Goal: Information Seeking & Learning: Learn about a topic

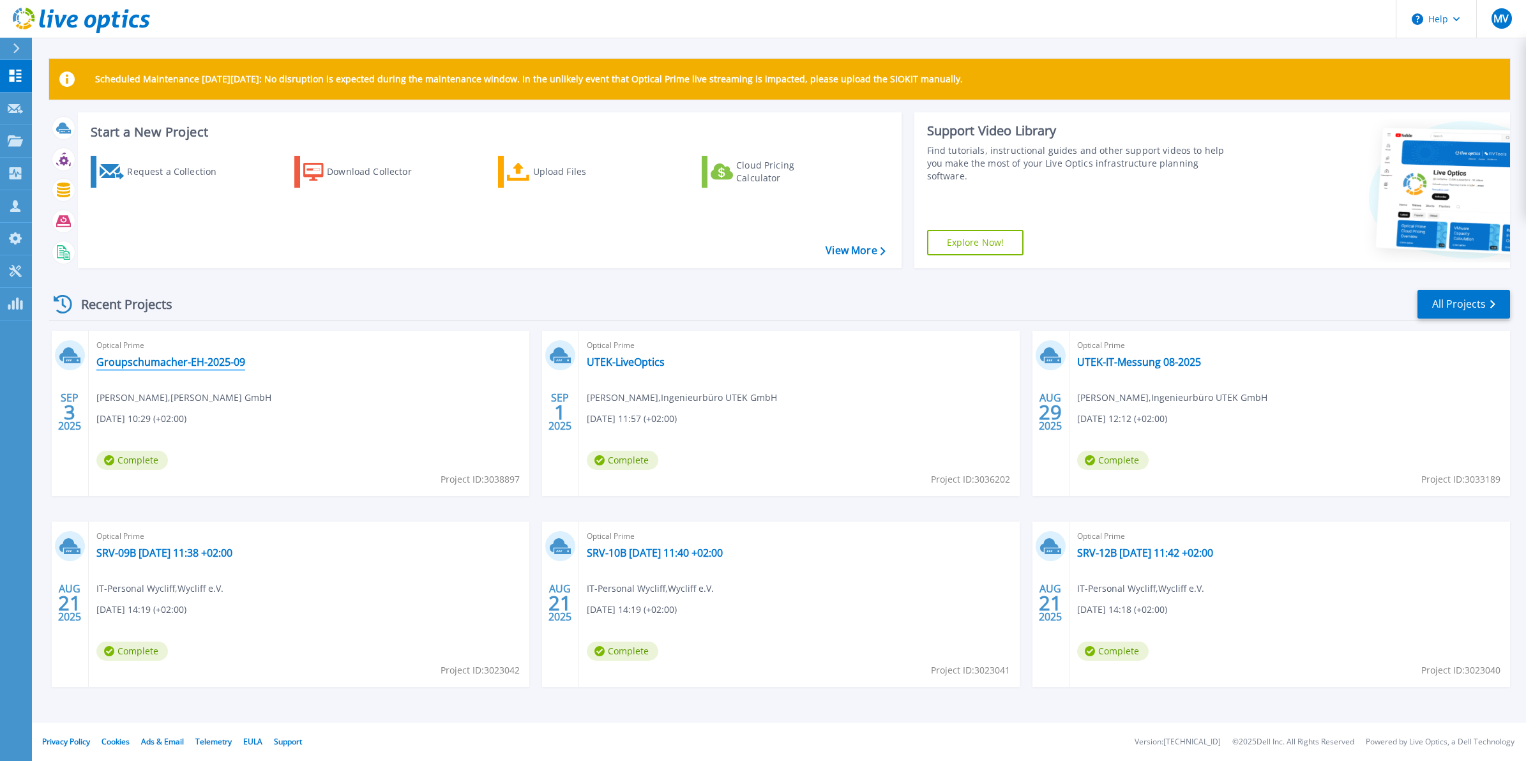
click at [144, 358] on link "Groupschumacher-EH-2025-09" at bounding box center [170, 362] width 149 height 13
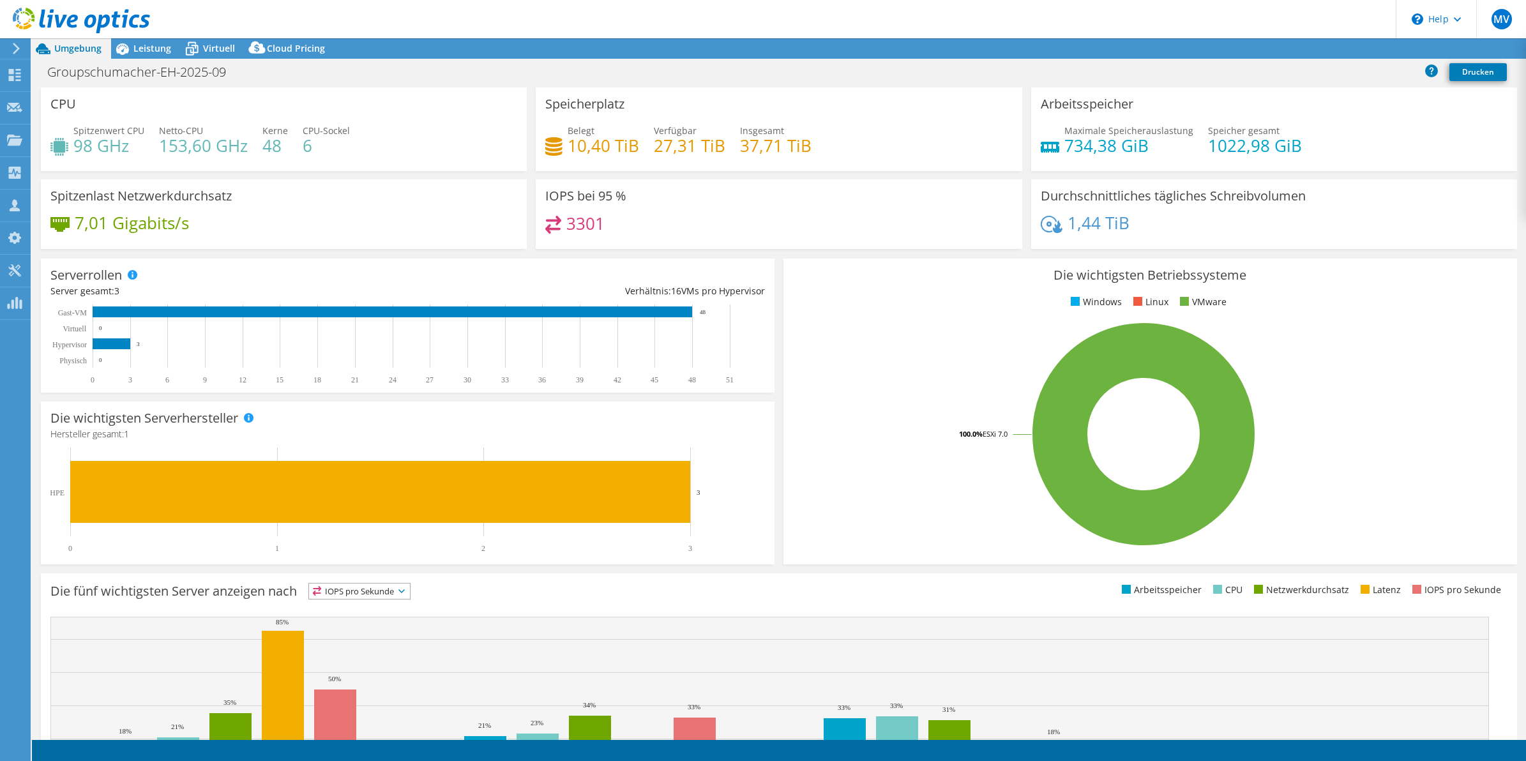
select select "USD"
click at [129, 39] on div at bounding box center [75, 21] width 150 height 43
click at [139, 51] on span "Leistung" at bounding box center [152, 48] width 38 height 12
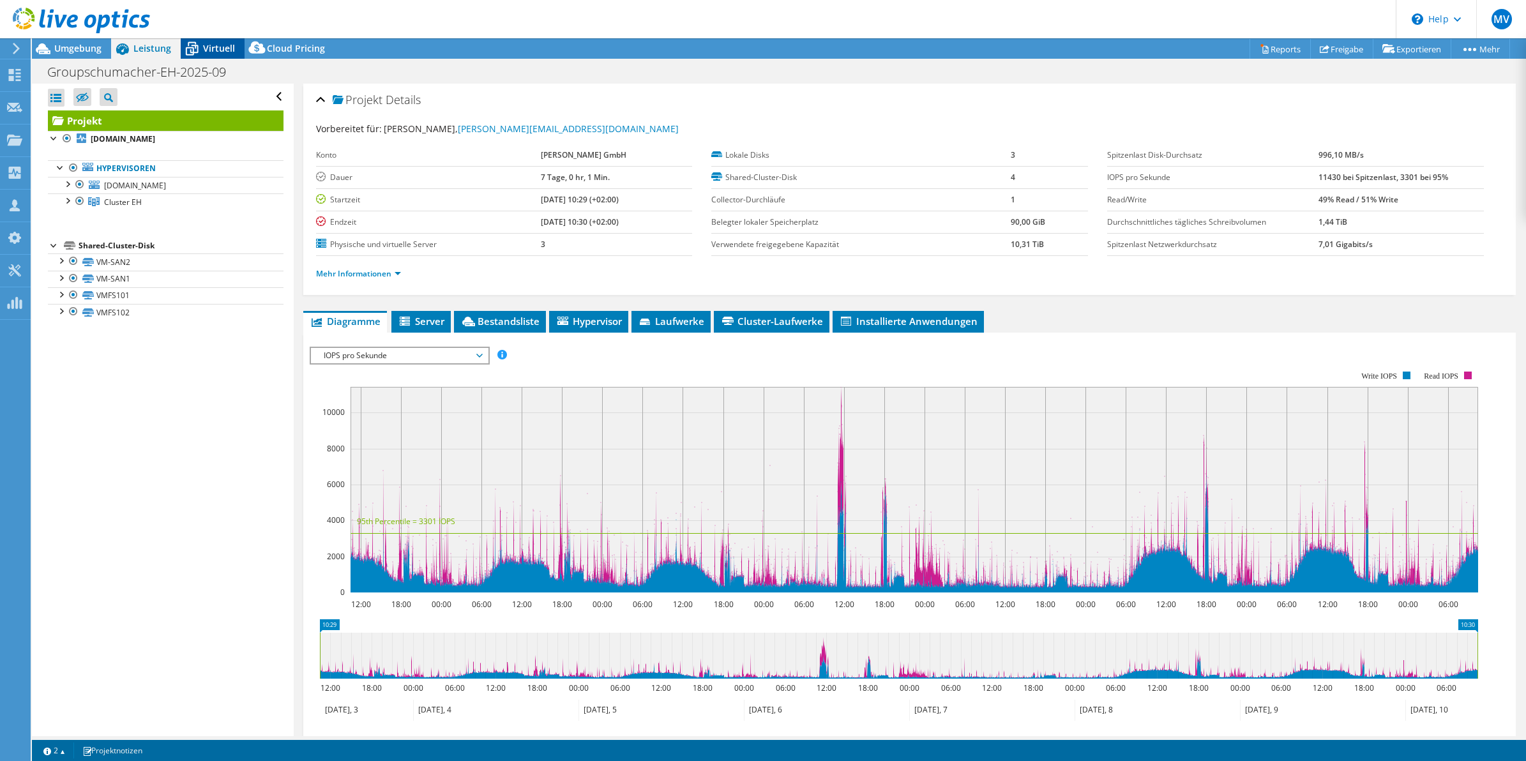
click at [206, 49] on span "Virtuell" at bounding box center [219, 48] width 32 height 12
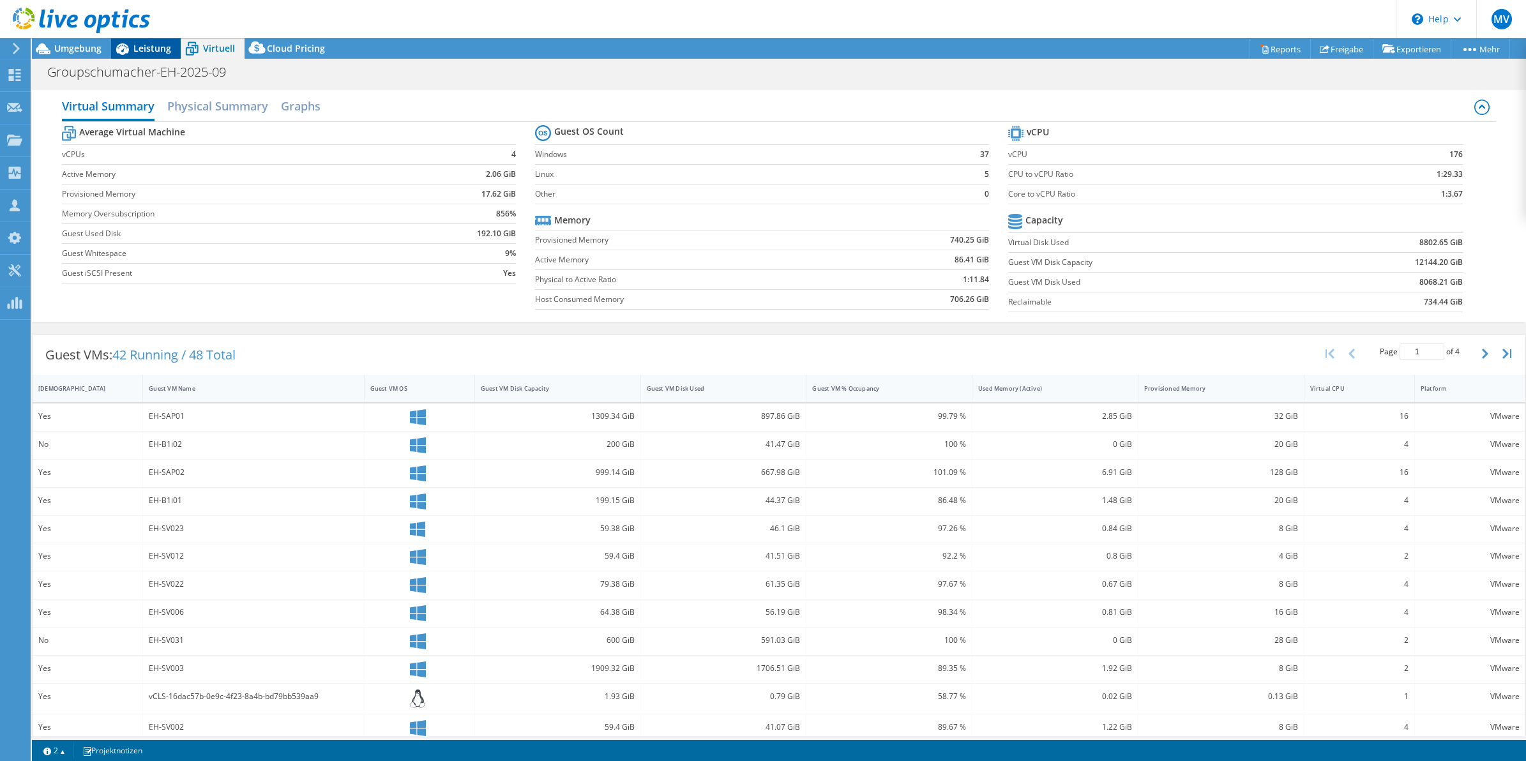
click at [145, 45] on span "Leistung" at bounding box center [152, 48] width 38 height 12
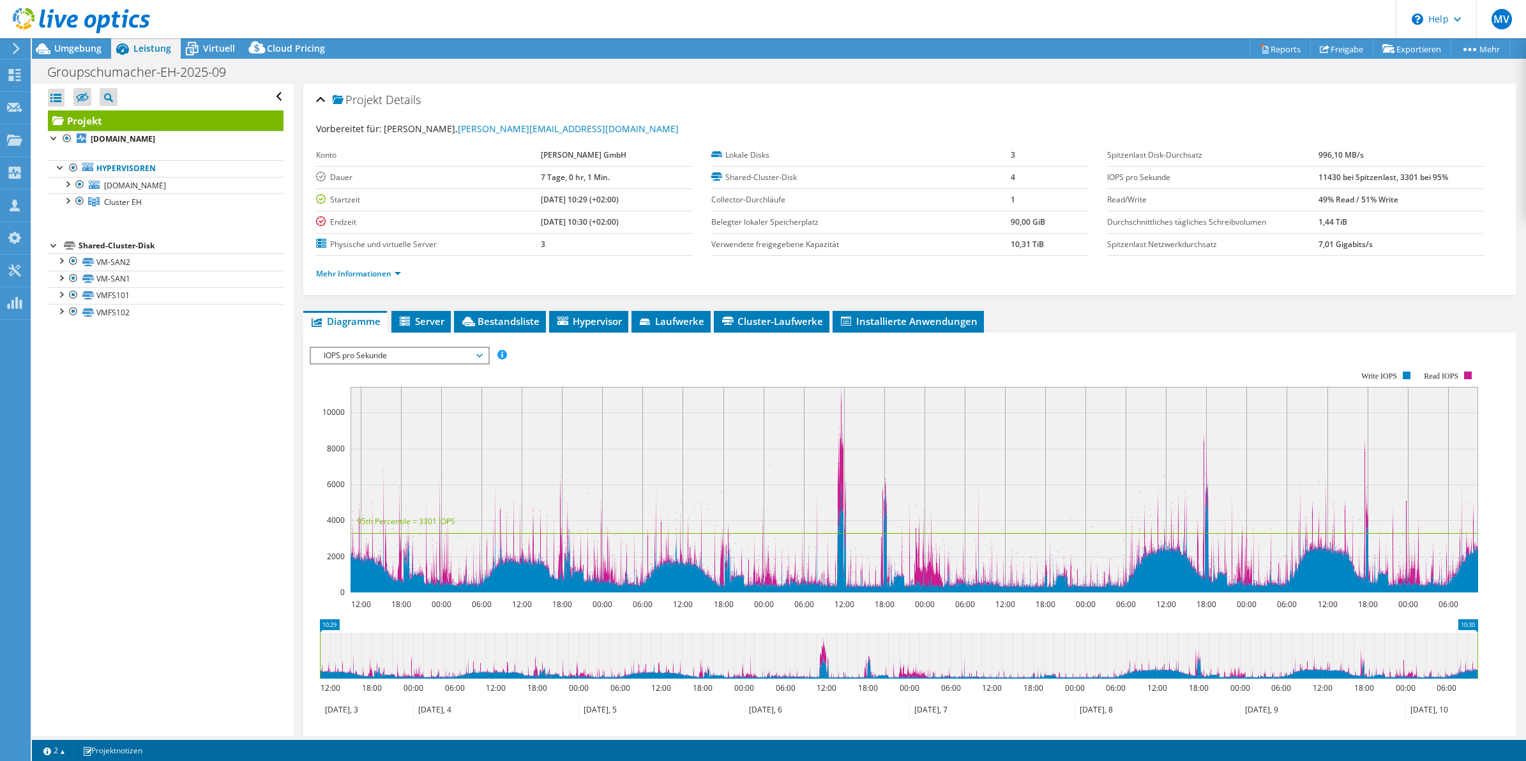
click at [434, 350] on span "IOPS pro Sekunde" at bounding box center [399, 355] width 164 height 15
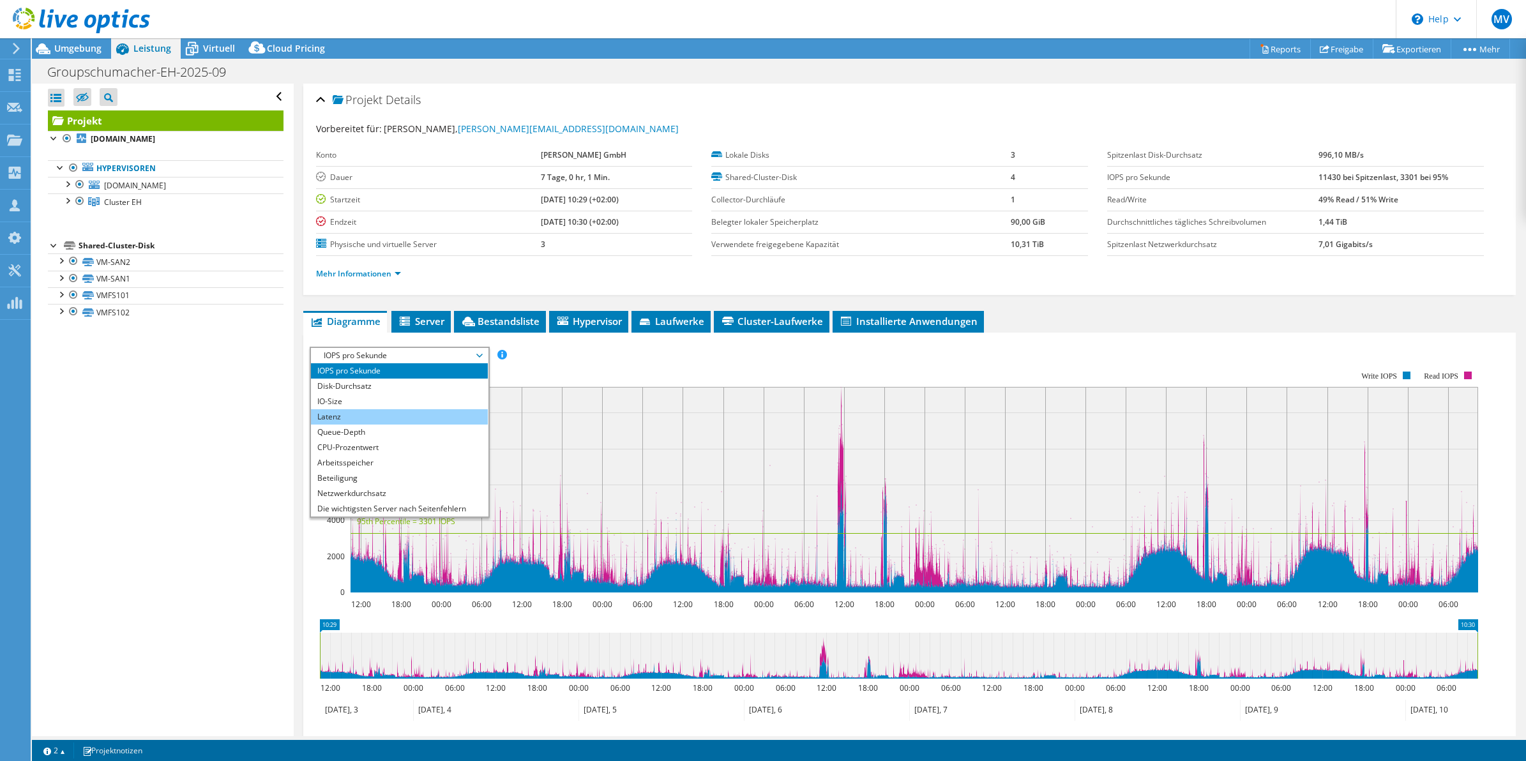
click at [371, 419] on li "Latenz" at bounding box center [399, 416] width 177 height 15
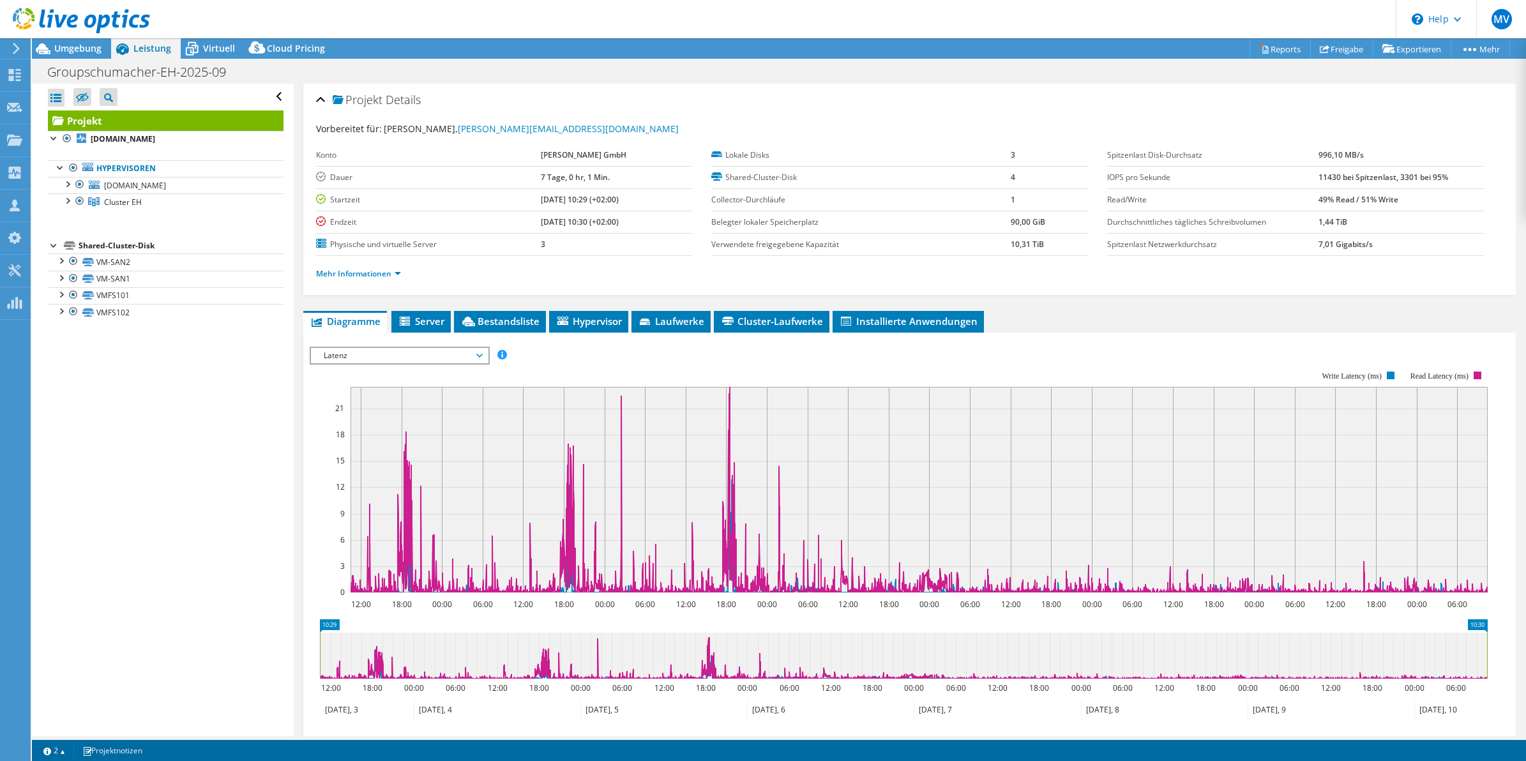
click at [370, 351] on span "Latenz" at bounding box center [399, 355] width 164 height 15
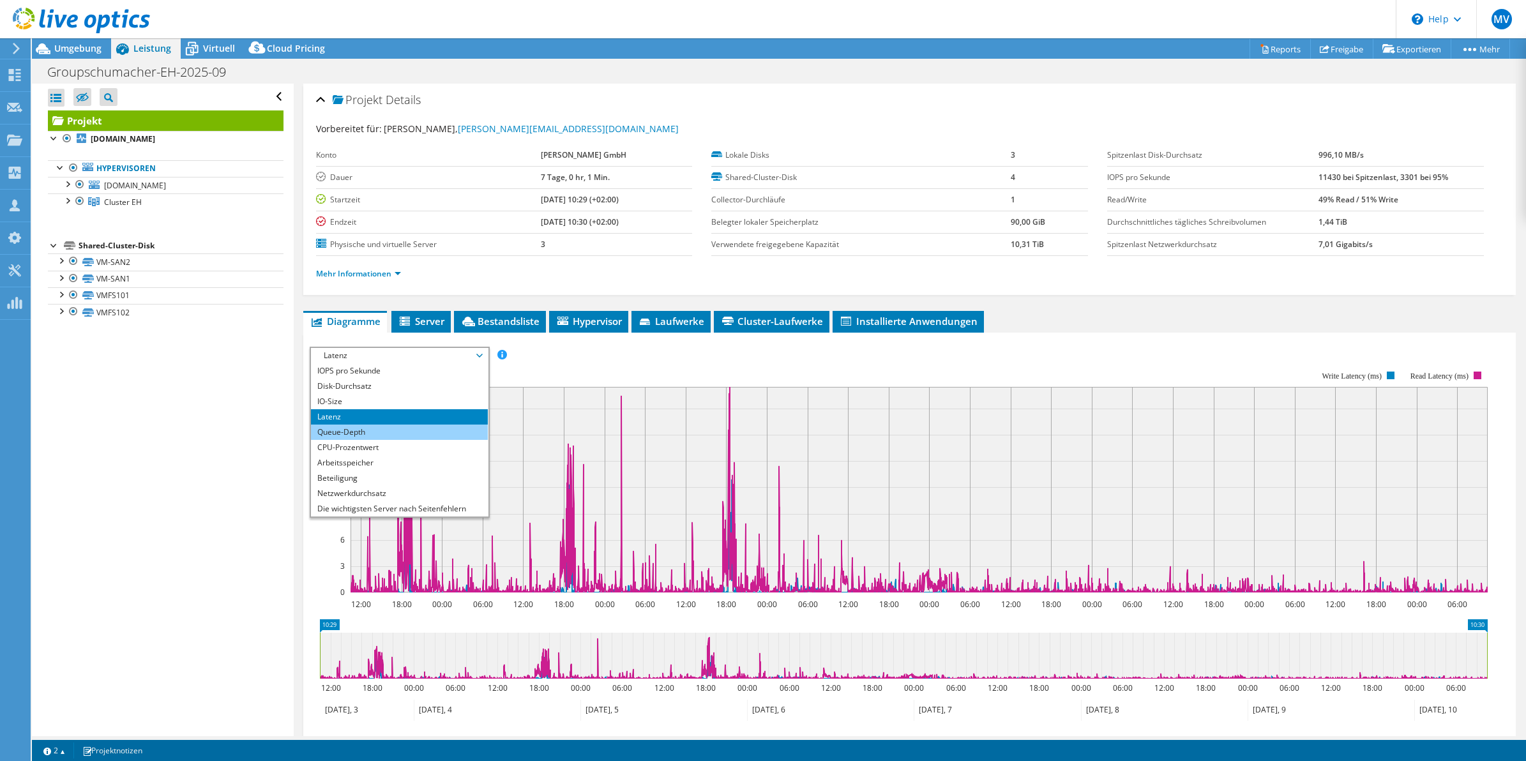
click at [359, 431] on li "Queue-Depth" at bounding box center [399, 432] width 177 height 15
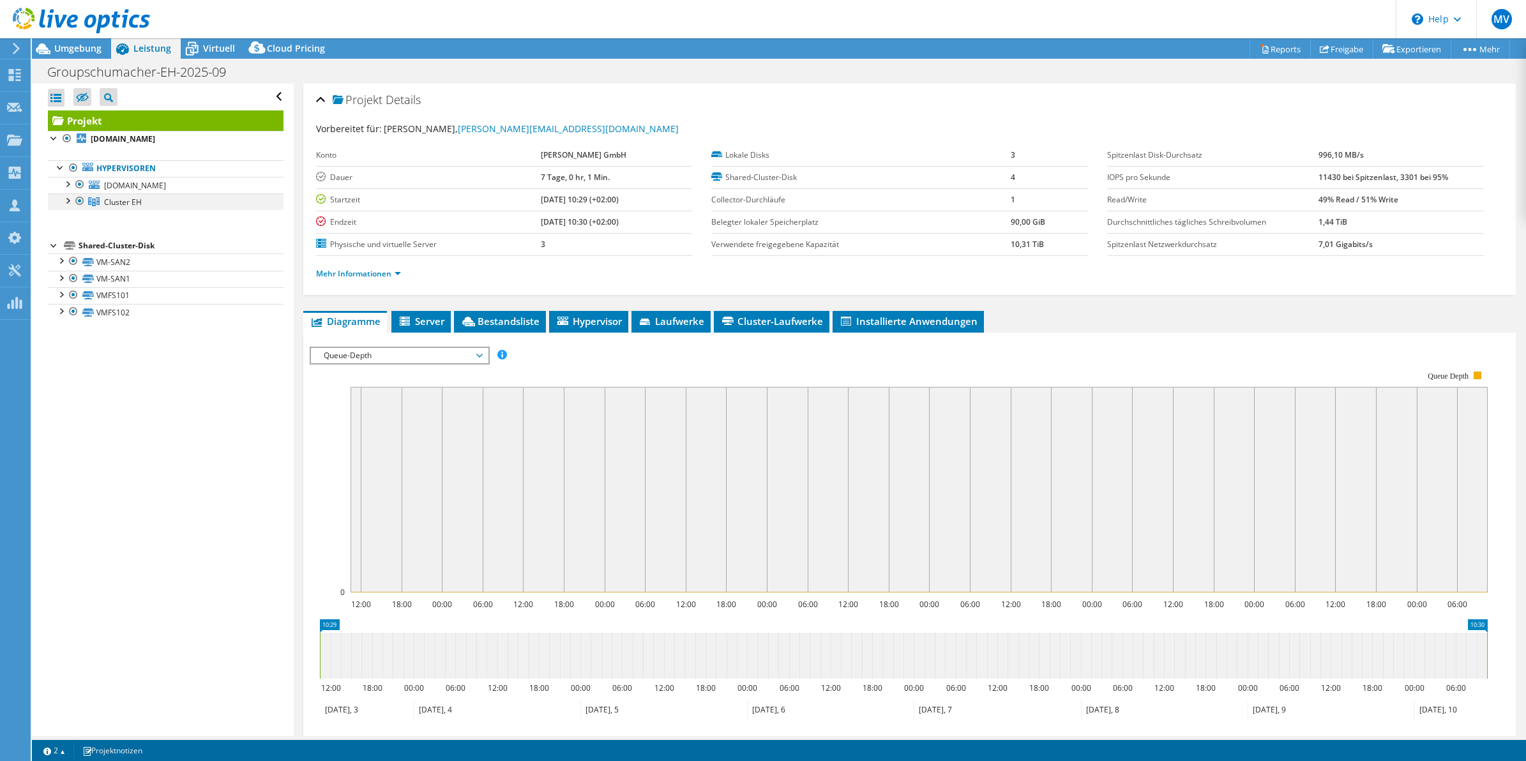
click at [67, 202] on div at bounding box center [67, 199] width 13 height 13
click at [137, 220] on link "[DOMAIN_NAME]" at bounding box center [166, 218] width 236 height 17
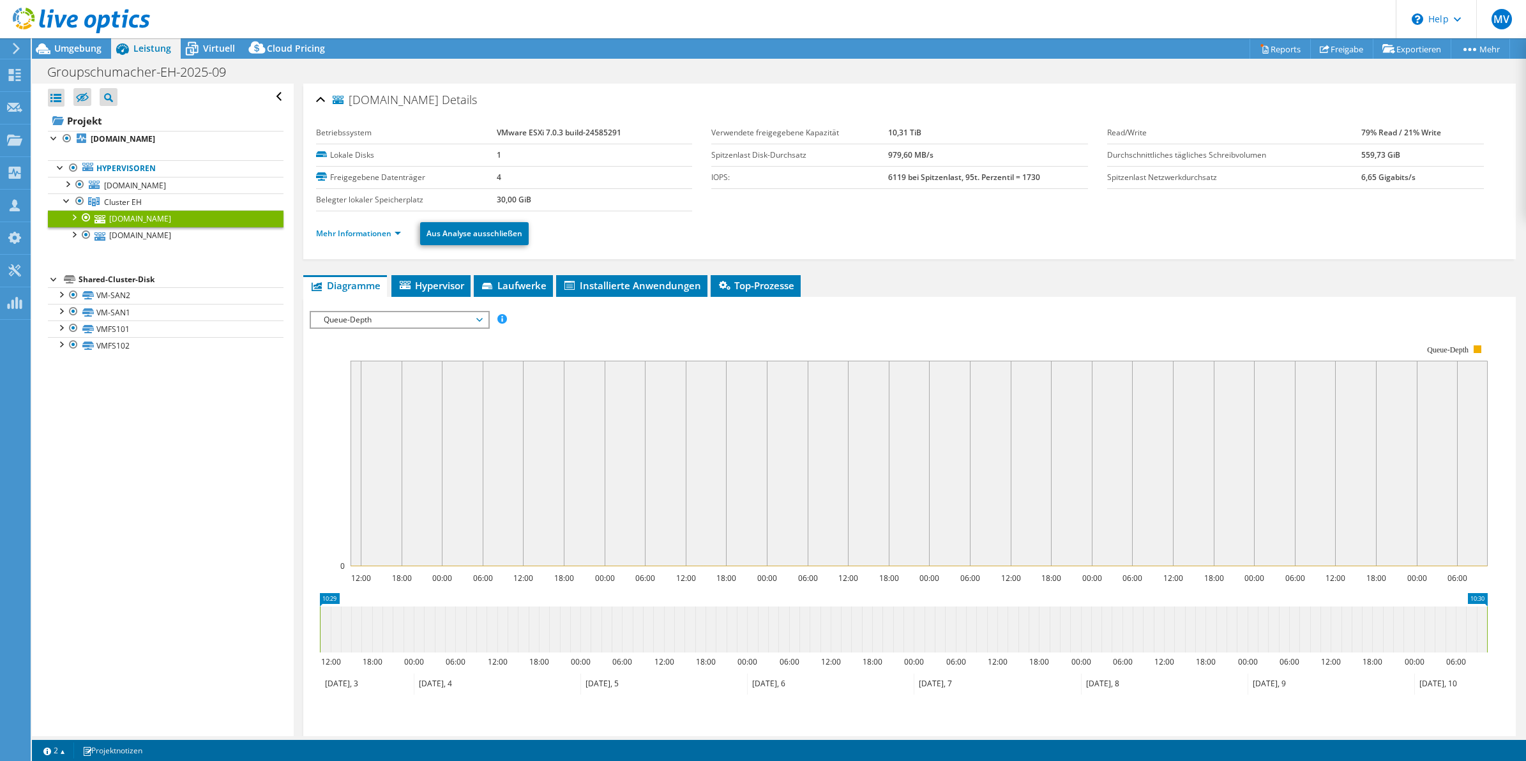
click at [71, 220] on div at bounding box center [73, 216] width 13 height 13
click at [362, 236] on link "Mehr Informationen" at bounding box center [358, 233] width 85 height 11
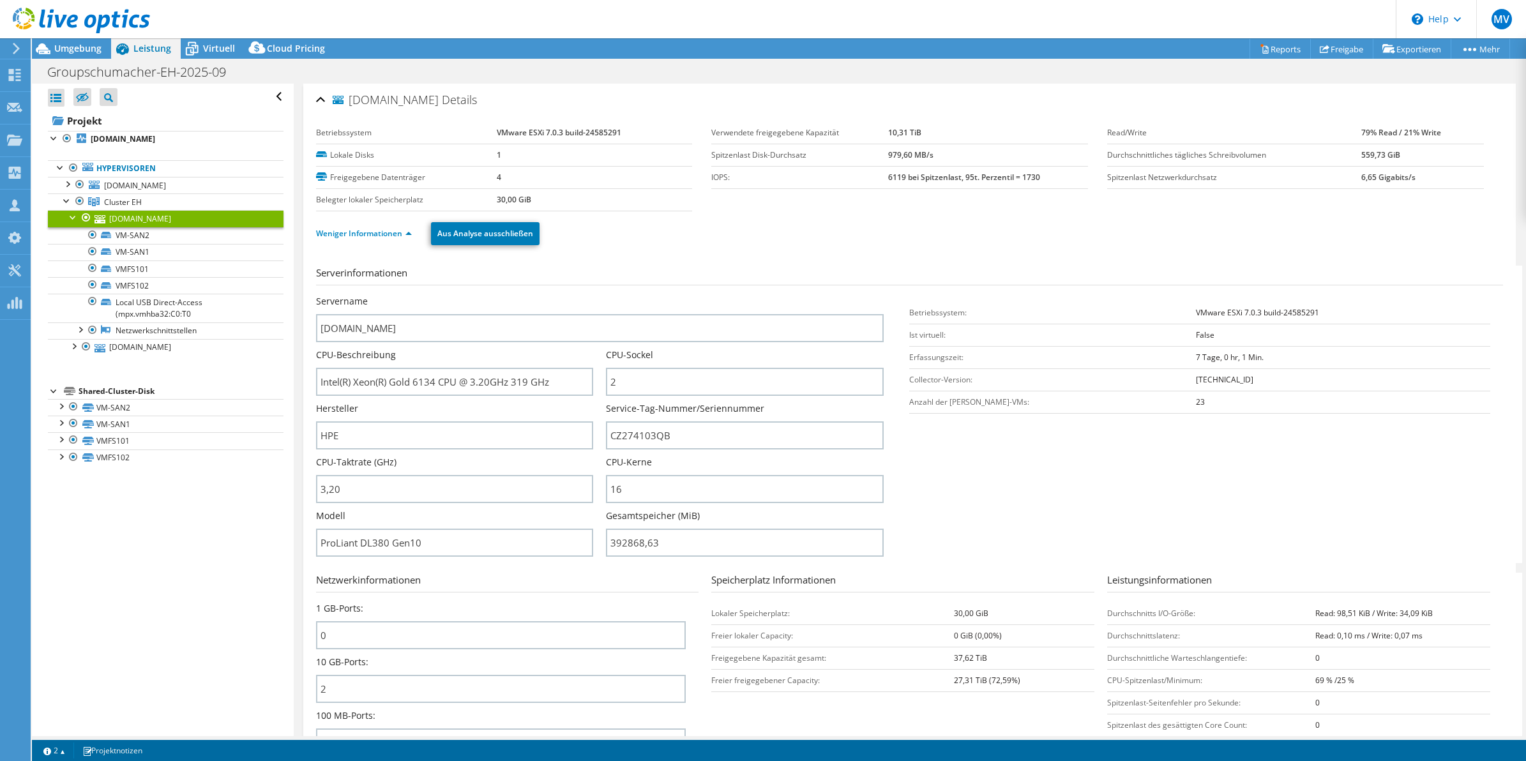
scroll to position [40, 0]
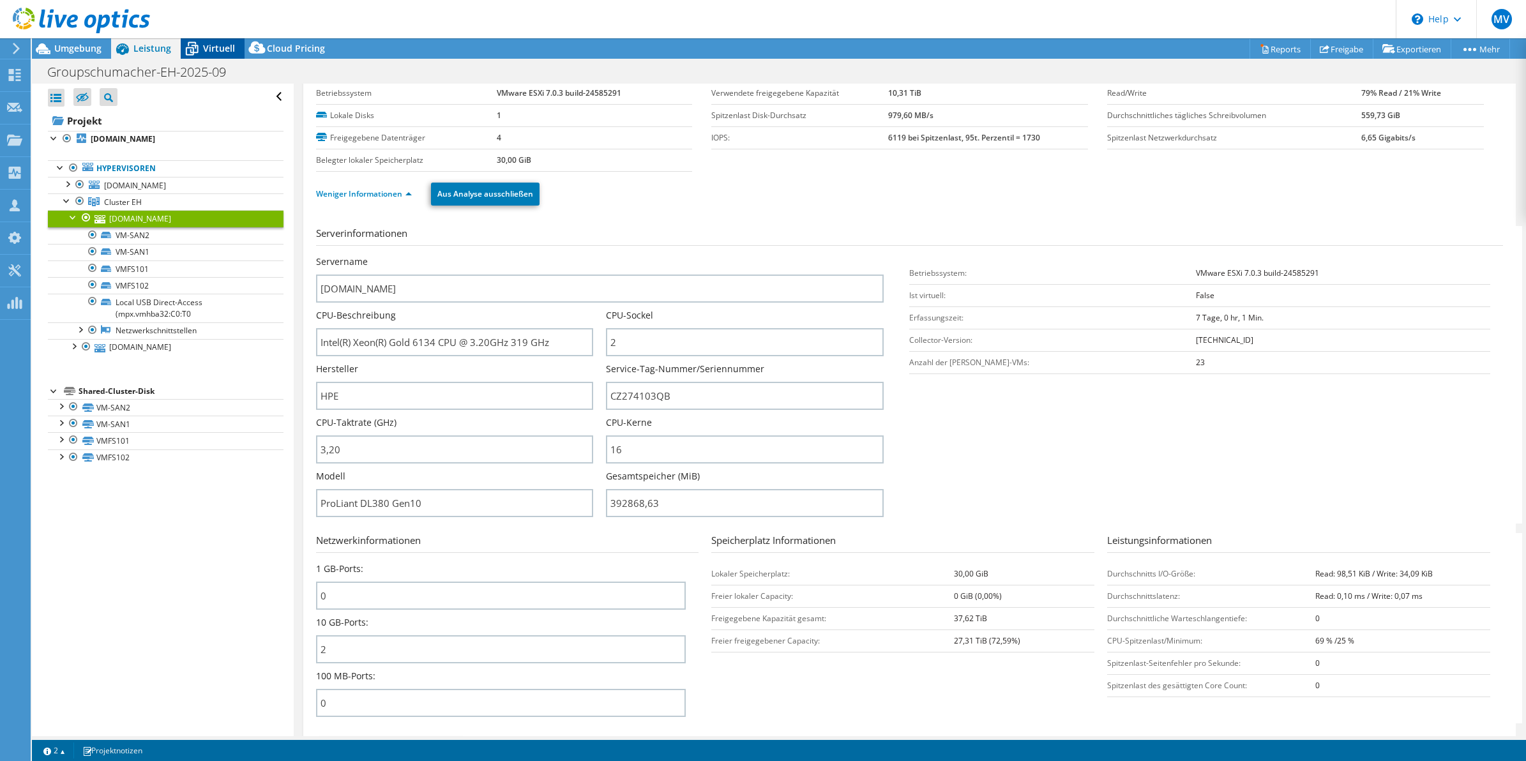
click at [203, 43] on span "Virtuell" at bounding box center [219, 48] width 32 height 12
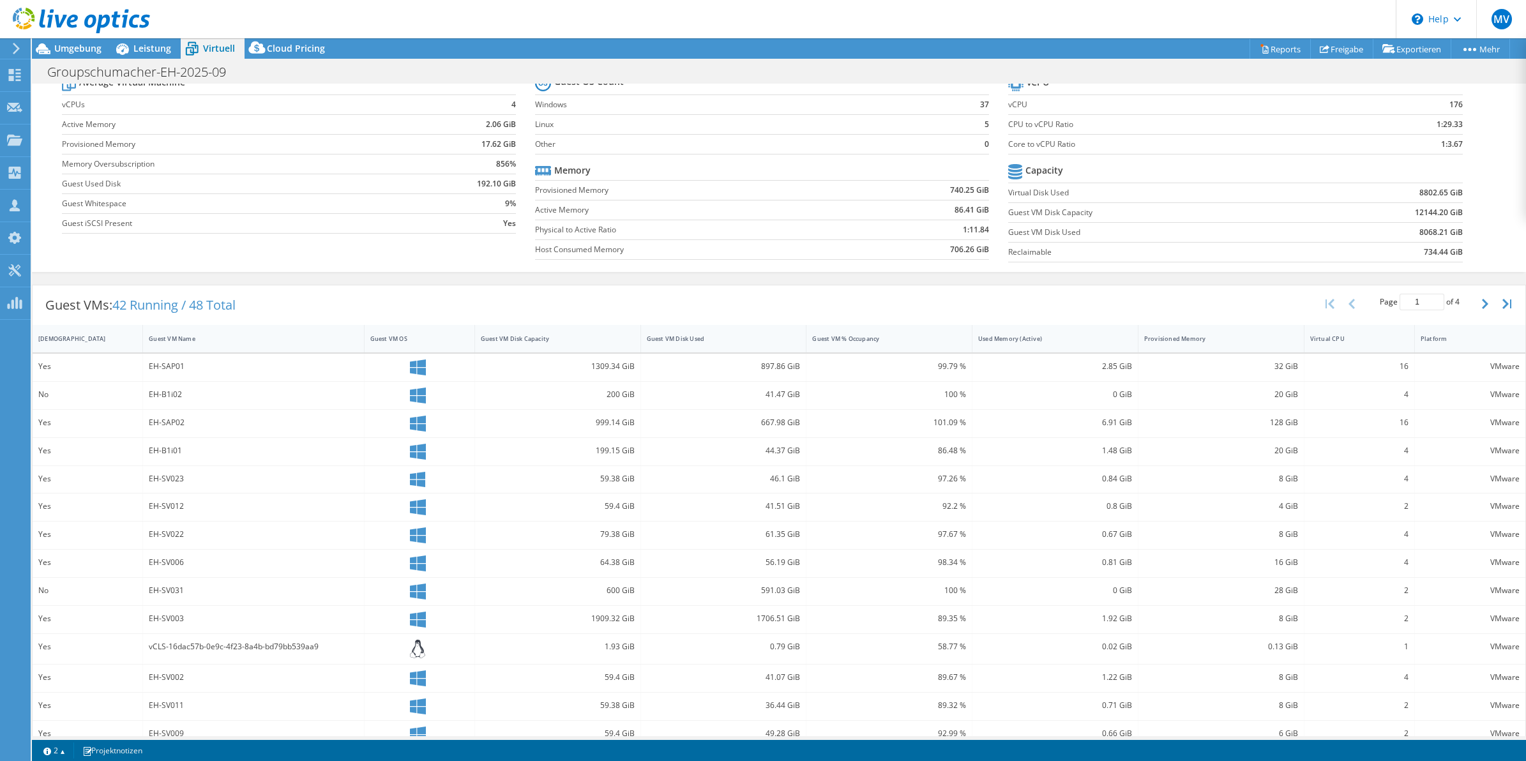
scroll to position [100, 0]
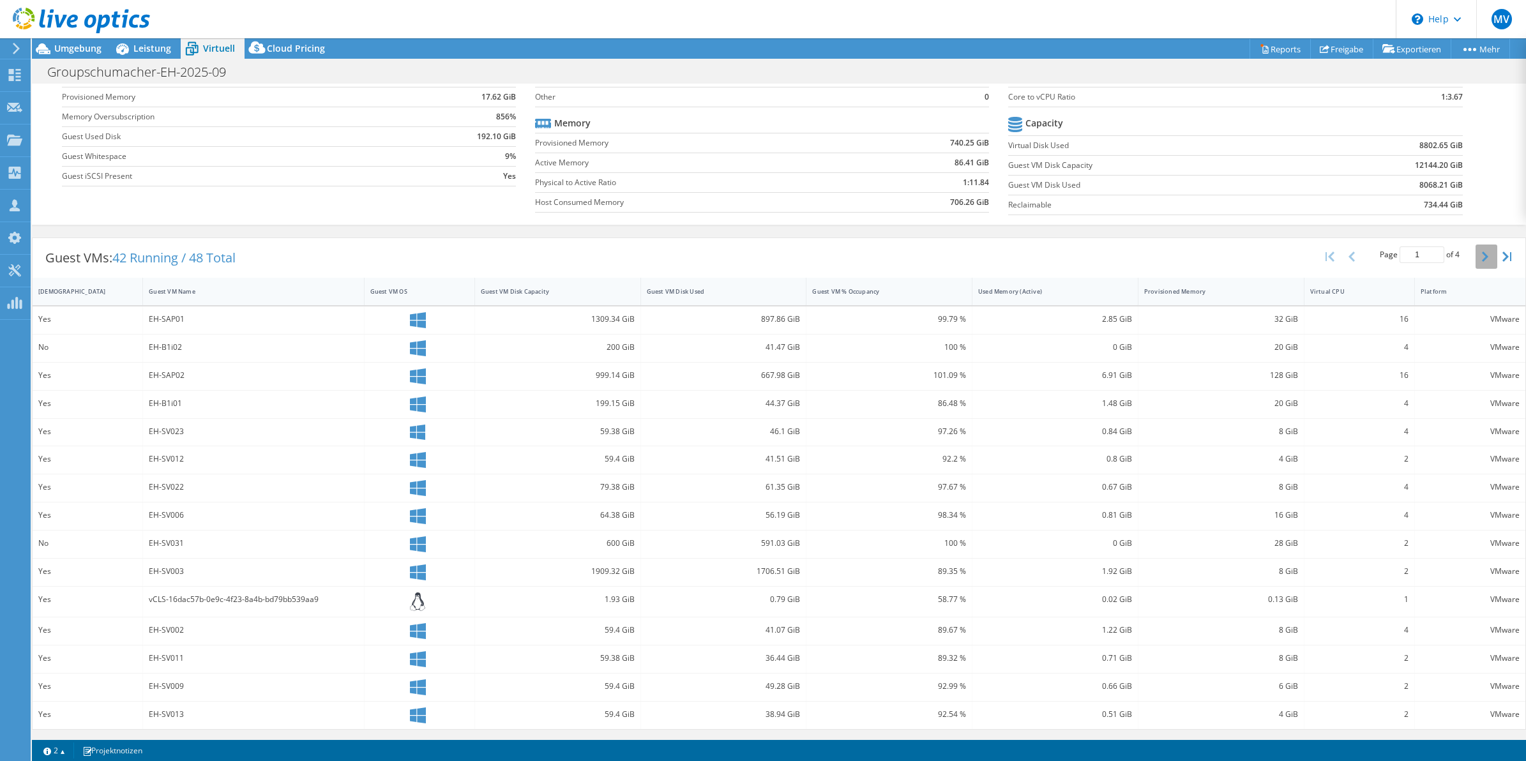
click at [1476, 257] on button "button" at bounding box center [1486, 256] width 22 height 24
drag, startPoint x: 1229, startPoint y: 248, endPoint x: 1360, endPoint y: 416, distance: 212.9
click at [1229, 248] on div "Guest VMs: 42 Running / 48 Total Page 2 of 4 5 rows 10 rows 20 rows 25 rows 50 …" at bounding box center [779, 256] width 1493 height 40
click at [1482, 252] on icon "button" at bounding box center [1485, 254] width 6 height 10
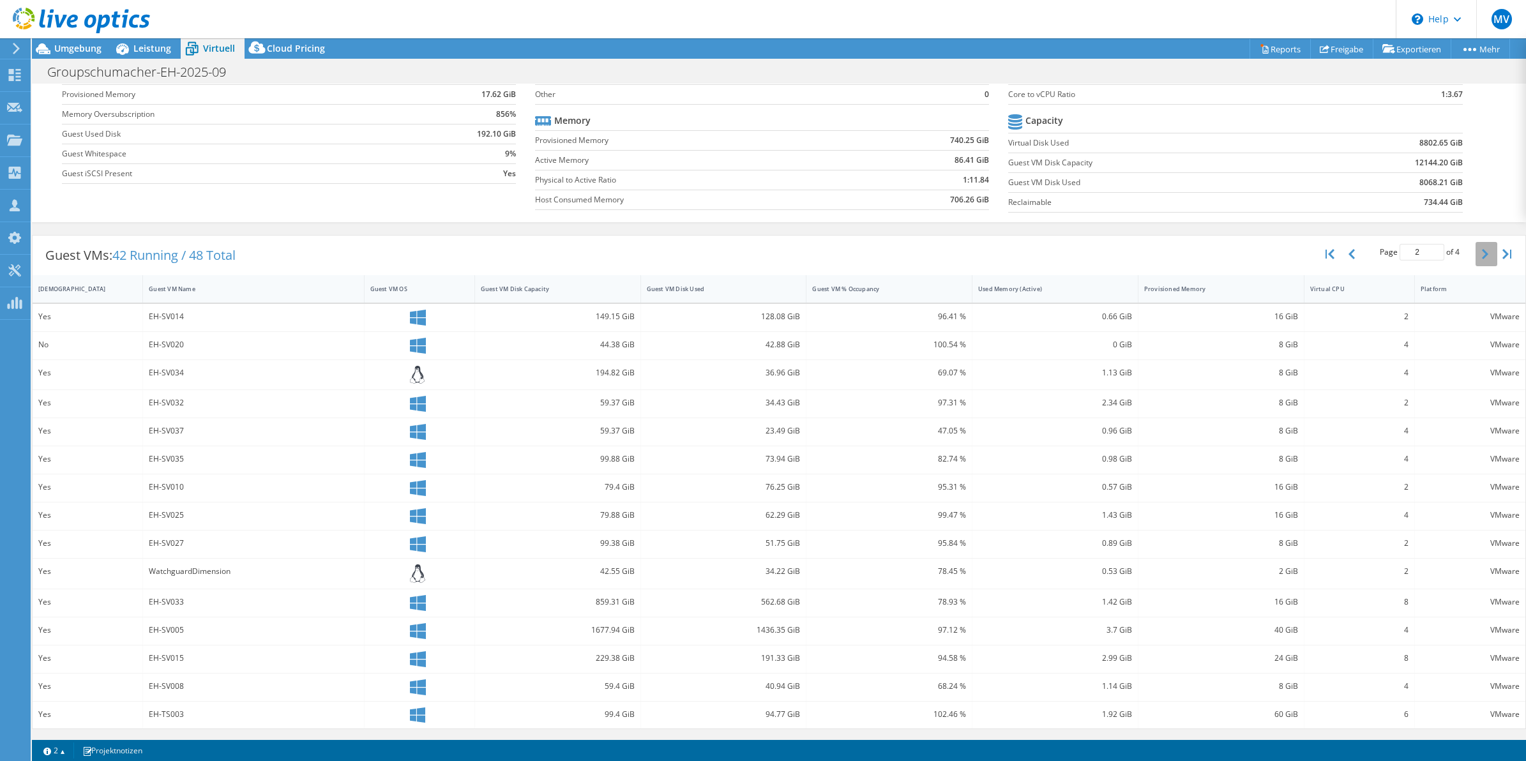
type input "3"
click at [867, 368] on div "74.86 %" at bounding box center [889, 375] width 154 height 14
click at [156, 45] on span "Leistung" at bounding box center [152, 48] width 38 height 12
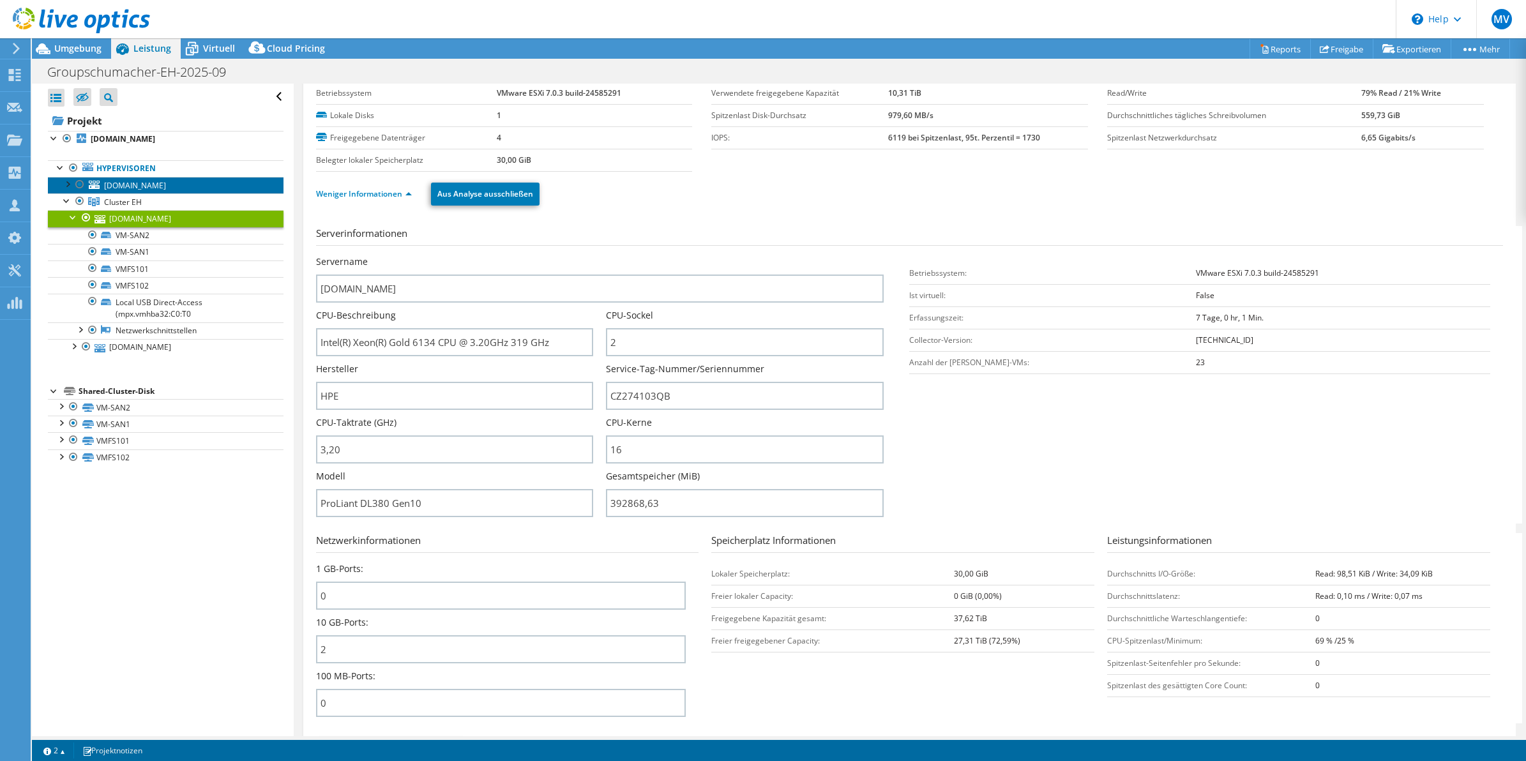
drag, startPoint x: 134, startPoint y: 186, endPoint x: 126, endPoint y: 186, distance: 7.7
click at [133, 186] on span "[DOMAIN_NAME]" at bounding box center [135, 185] width 62 height 11
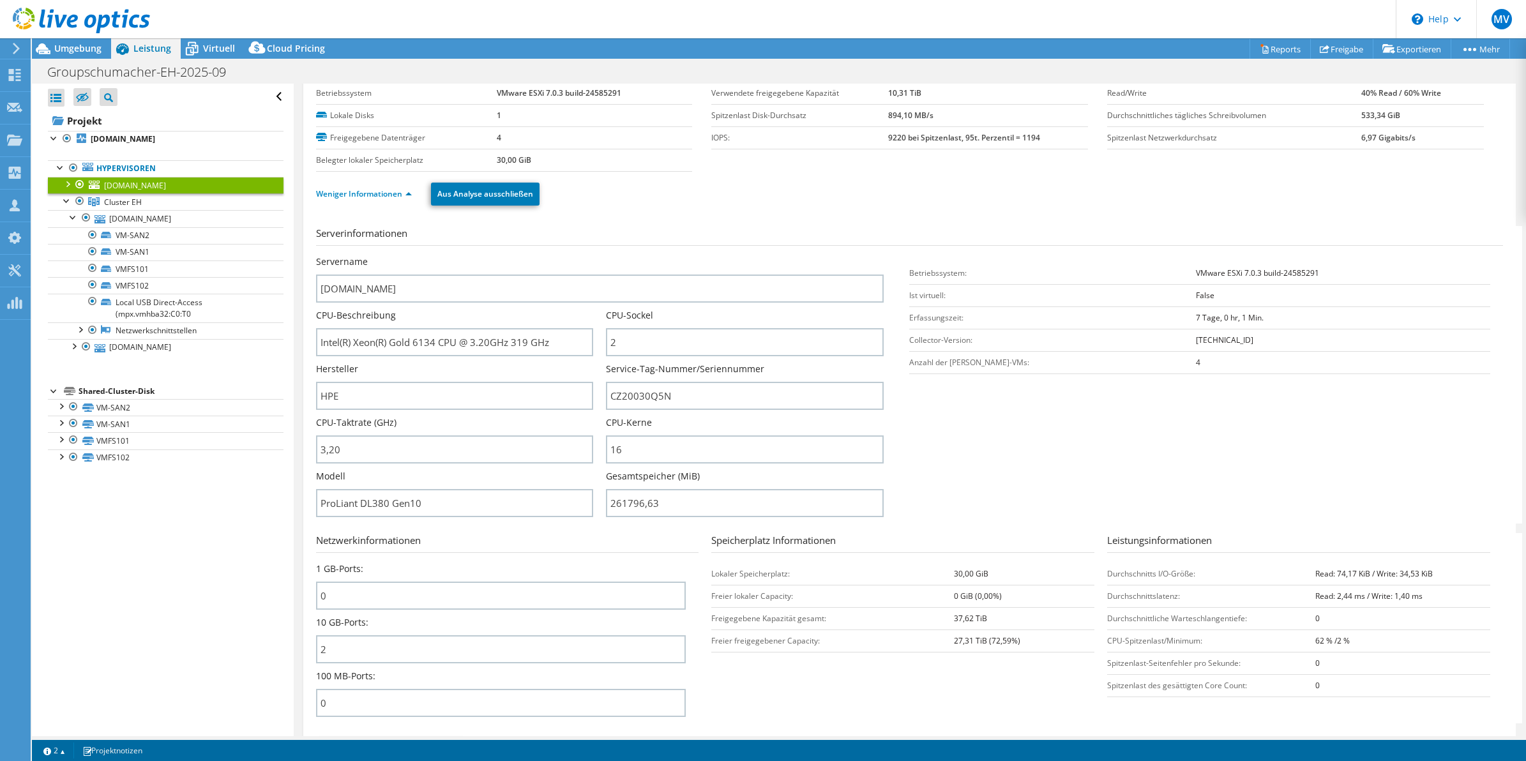
click at [1086, 202] on ul "Weniger Informationen Aus Analyse ausschließen" at bounding box center [909, 192] width 1187 height 26
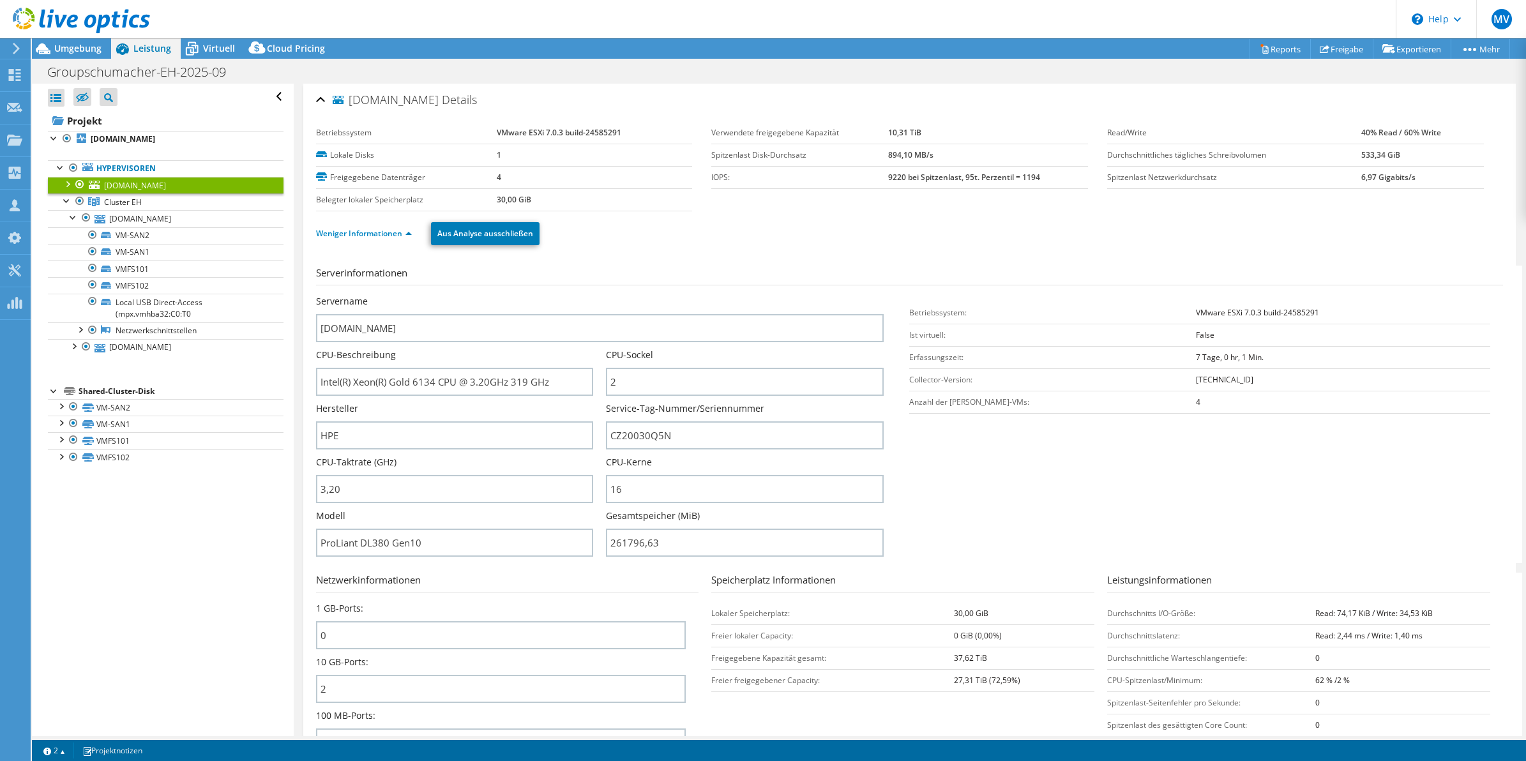
click at [1157, 257] on div "Serverinformationen Servername [DOMAIN_NAME] CPU-Beschreibung Intel(R) Xeon(R) …" at bounding box center [909, 545] width 1187 height 579
click at [214, 47] on span "Virtuell" at bounding box center [219, 48] width 32 height 12
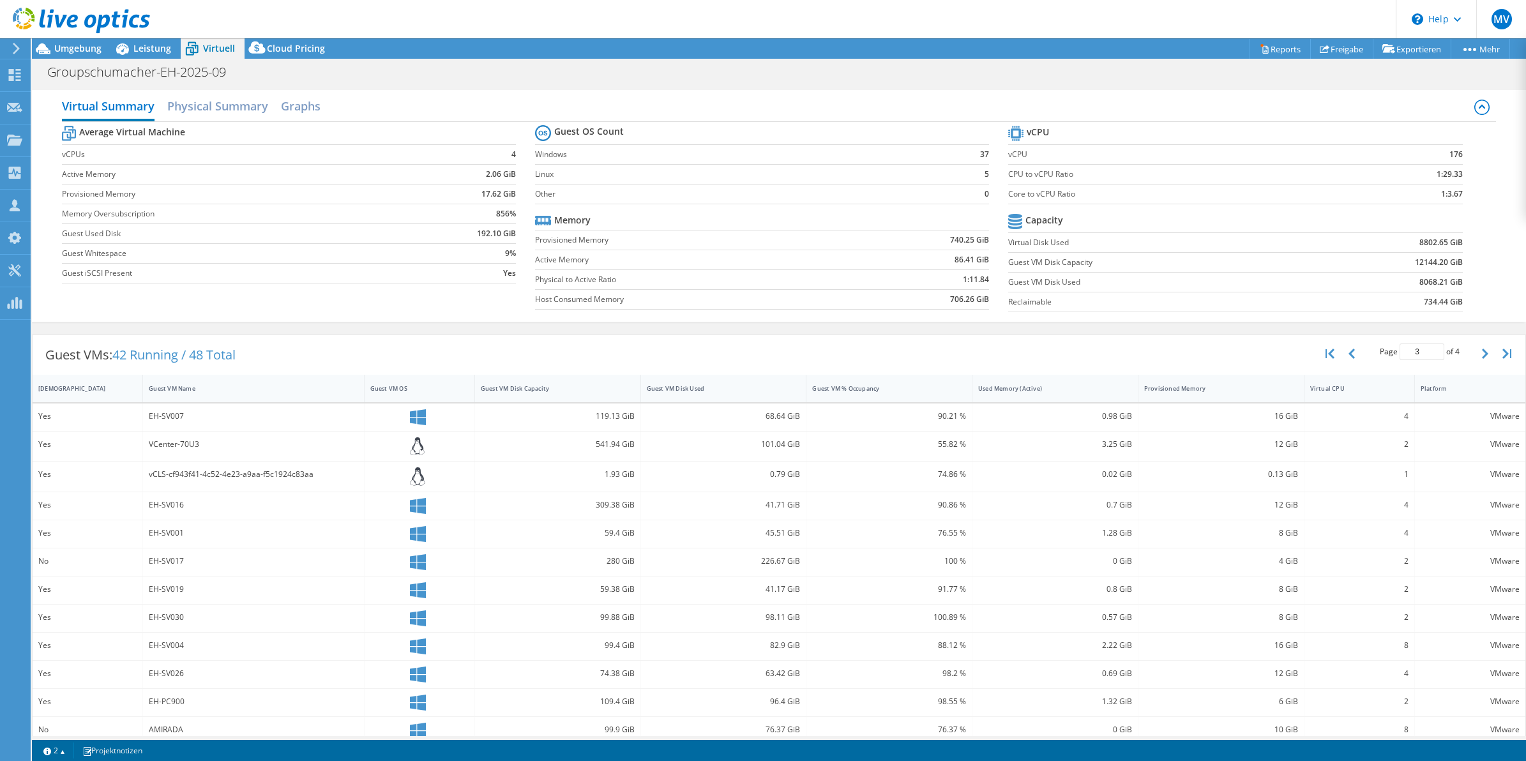
click at [1109, 94] on div "Virtual Summary Physical Summary Graphs" at bounding box center [779, 107] width 1434 height 29
click at [566, 333] on div "Guest VMs: 42 Running / 48 Total Page 3 of 4 5 rows 10 rows 20 rows 25 rows 50 …" at bounding box center [779, 582] width 1494 height 508
click at [668, 80] on div "Groupschumacher-EH-2025-09 Drucken" at bounding box center [779, 72] width 1494 height 24
